Goal: Task Accomplishment & Management: Complete application form

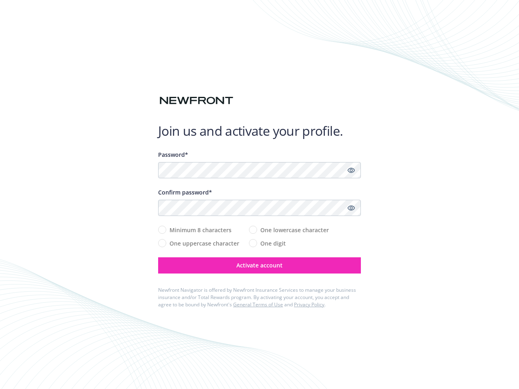
click at [260, 195] on div "Confirm password*" at bounding box center [259, 192] width 203 height 9
click at [351, 171] on icon "Show password" at bounding box center [351, 170] width 7 height 7
click at [351, 209] on icon "Show password" at bounding box center [351, 207] width 7 height 7
click at [260, 266] on span "Activate account" at bounding box center [260, 266] width 46 height 8
